Goal: Task Accomplishment & Management: Complete application form

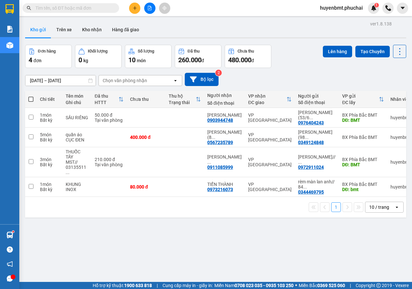
click at [133, 10] on icon "plus" at bounding box center [135, 8] width 5 height 5
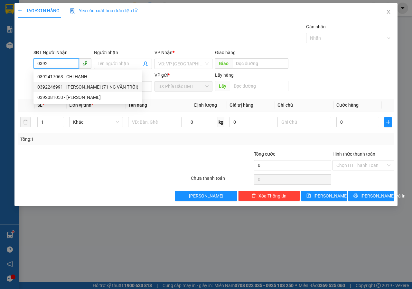
click at [81, 87] on div "0392246991 - [PERSON_NAME] (71 NG VĂN TRỖI)" at bounding box center [87, 86] width 101 height 7
type input "0392246991"
type input "[PERSON_NAME] (71 NG VĂN TRỖI)"
type input "50.000"
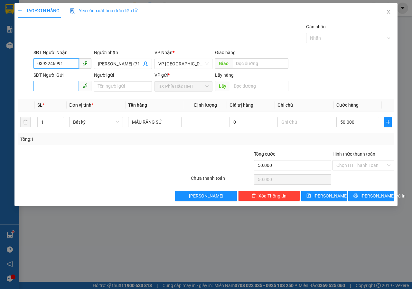
type input "0392246991"
click at [50, 85] on input "SĐT Người Gửi" at bounding box center [56, 86] width 45 height 10
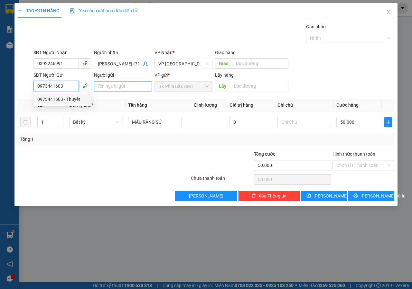
type input "0973441603"
click at [123, 85] on input "Người gửi" at bounding box center [123, 86] width 58 height 10
type input "D"
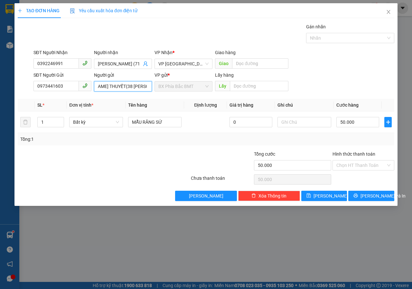
scroll to position [0, 25]
type input "[PERSON_NAME] THUYẾT(38 [PERSON_NAME])"
click at [241, 86] on input "text" at bounding box center [259, 86] width 58 height 10
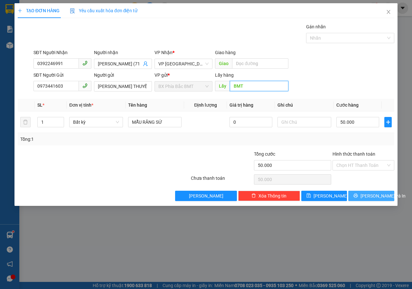
type input "BMT"
click at [354, 194] on button "[PERSON_NAME] và In" at bounding box center [372, 196] width 46 height 10
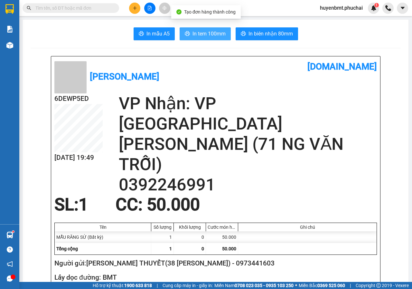
click at [185, 32] on icon "printer" at bounding box center [187, 33] width 5 height 5
